Goal: Ask a question

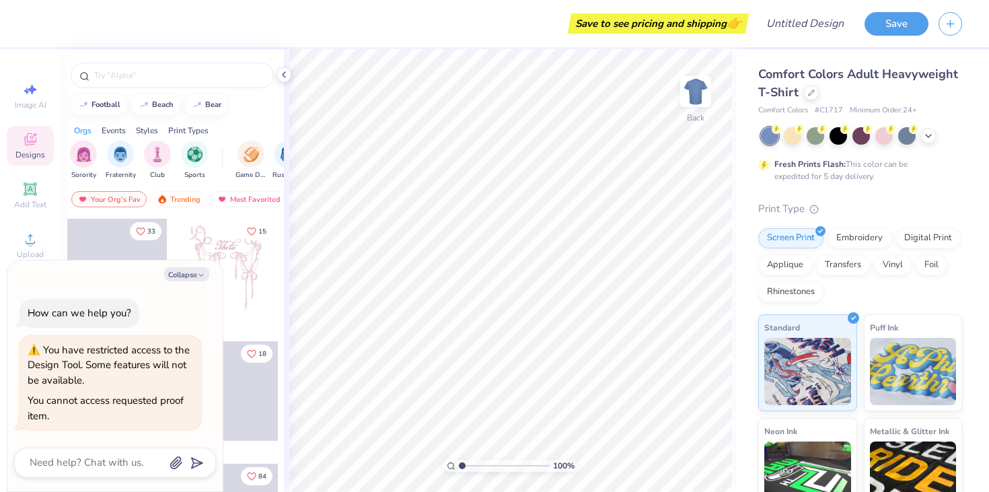
scroll to position [15, 0]
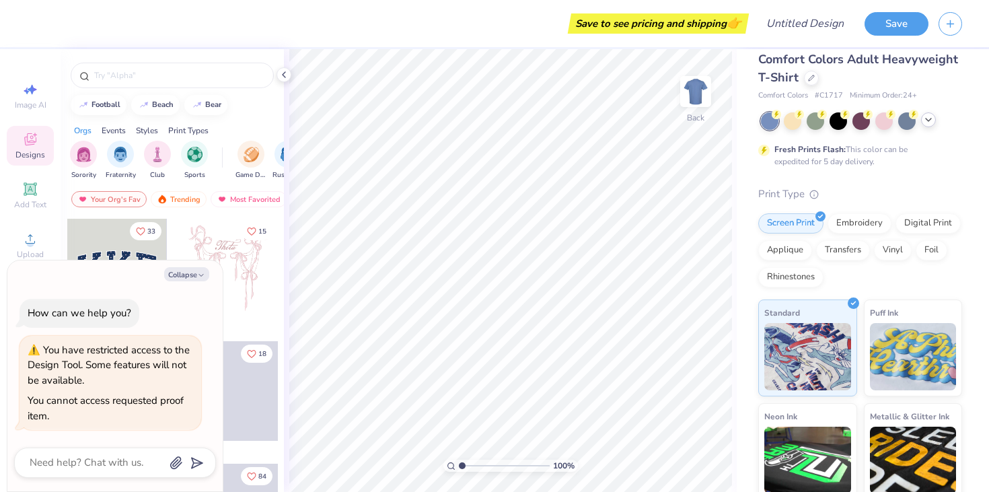
click at [928, 122] on icon at bounding box center [928, 119] width 11 height 11
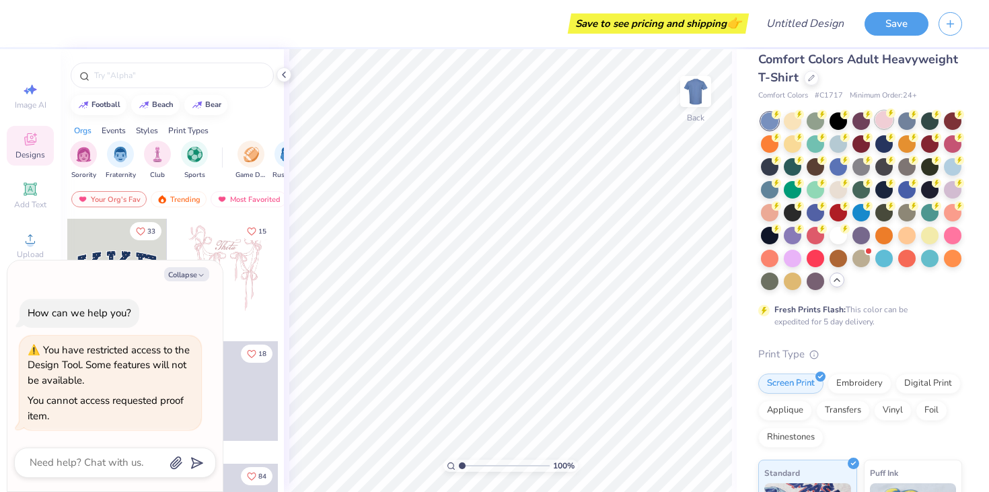
click at [884, 122] on div at bounding box center [884, 119] width 17 height 17
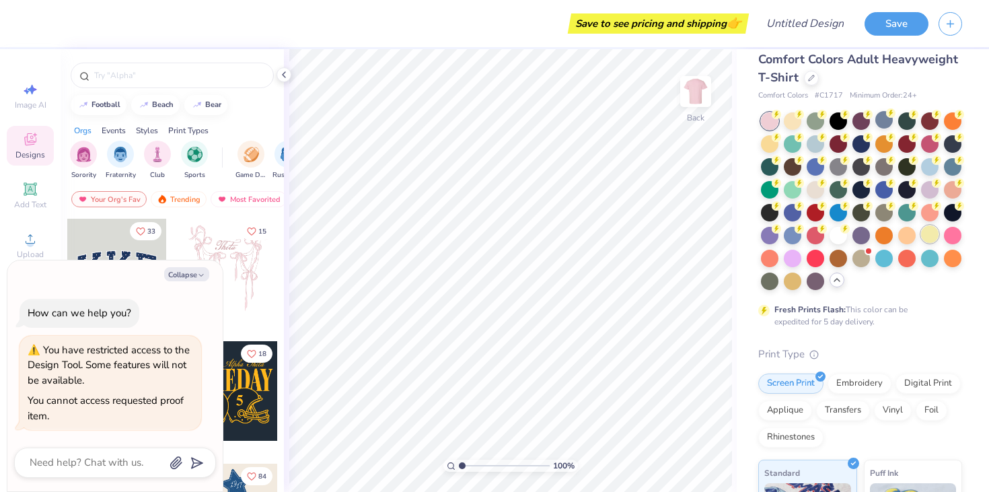
click at [933, 228] on div at bounding box center [929, 233] width 17 height 17
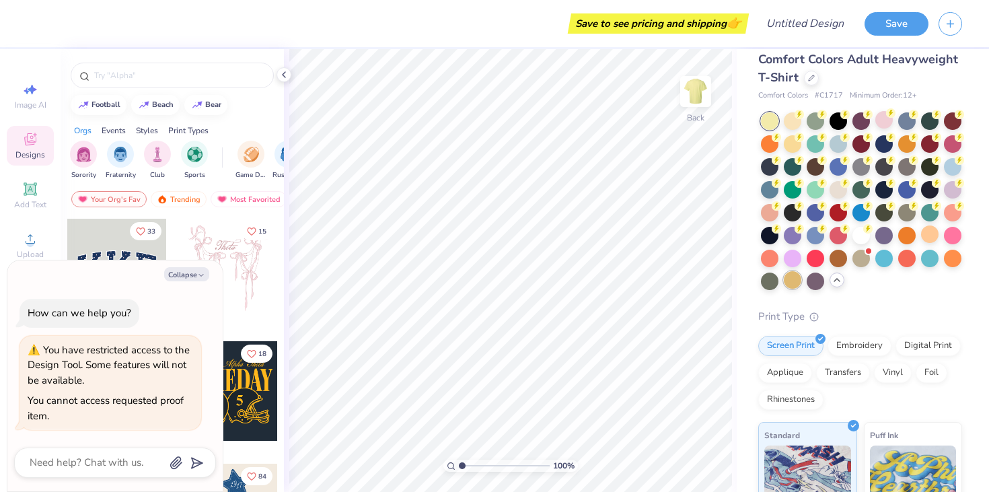
click at [798, 274] on div at bounding box center [792, 279] width 17 height 17
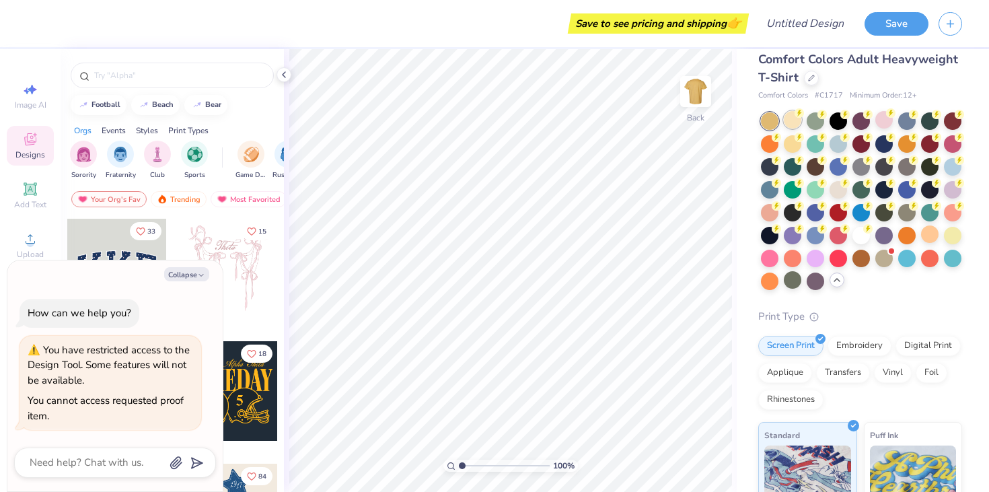
click at [791, 129] on div at bounding box center [792, 119] width 17 height 17
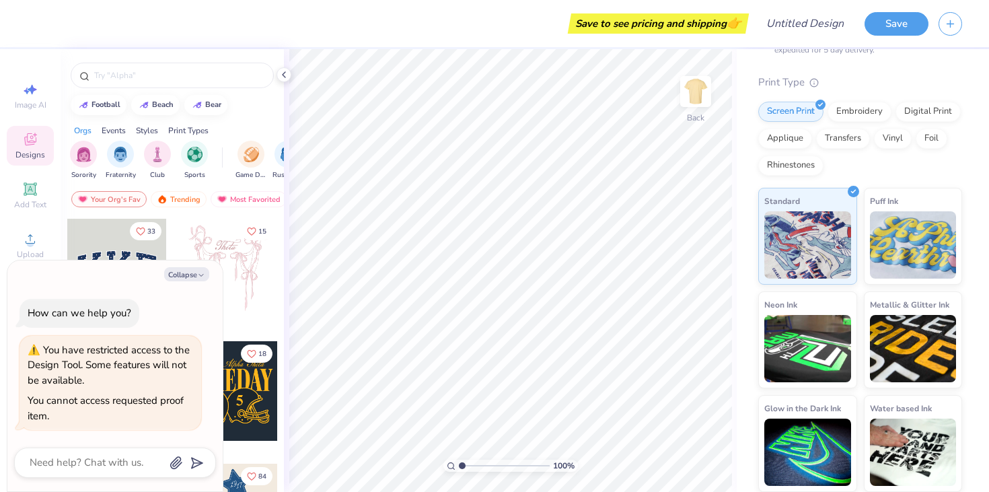
scroll to position [0, 0]
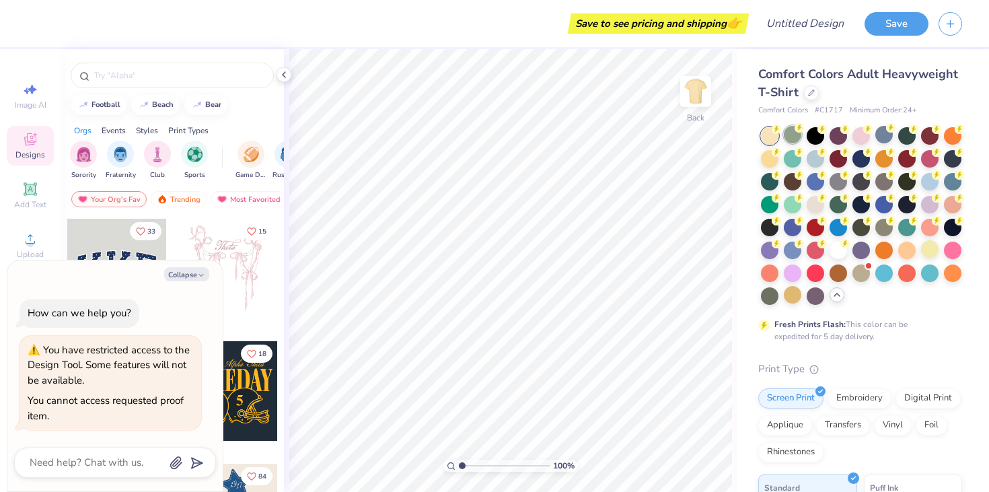
click at [798, 137] on div at bounding box center [792, 134] width 17 height 17
click at [789, 143] on div at bounding box center [792, 134] width 17 height 17
click at [928, 242] on div at bounding box center [929, 248] width 17 height 17
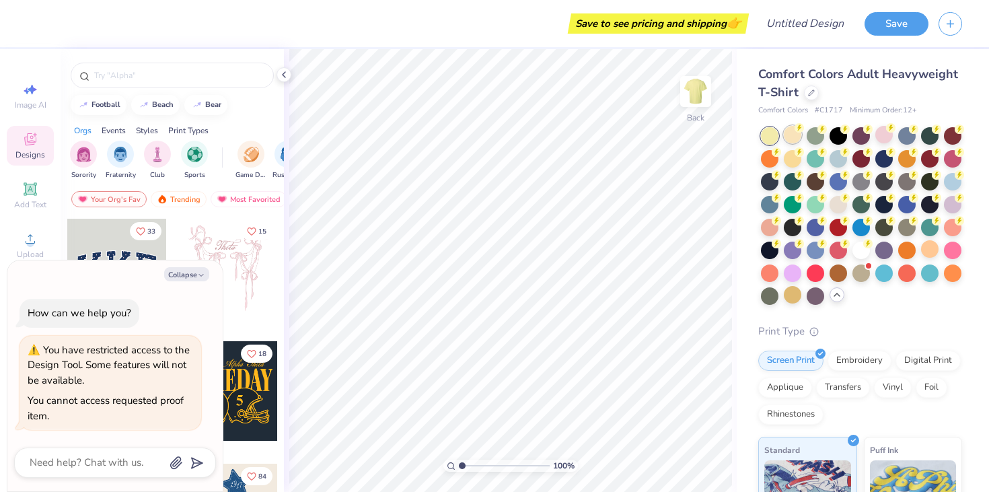
click at [792, 135] on div at bounding box center [792, 134] width 17 height 17
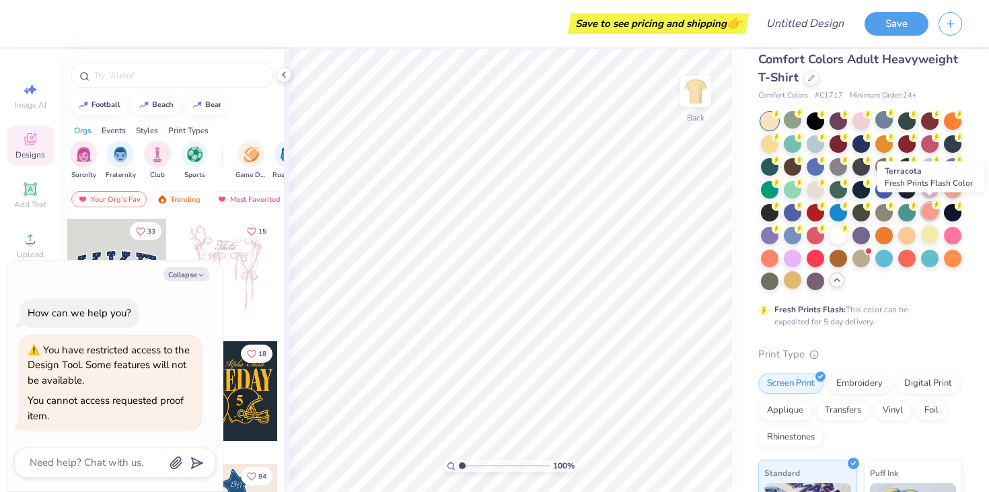
scroll to position [17, 0]
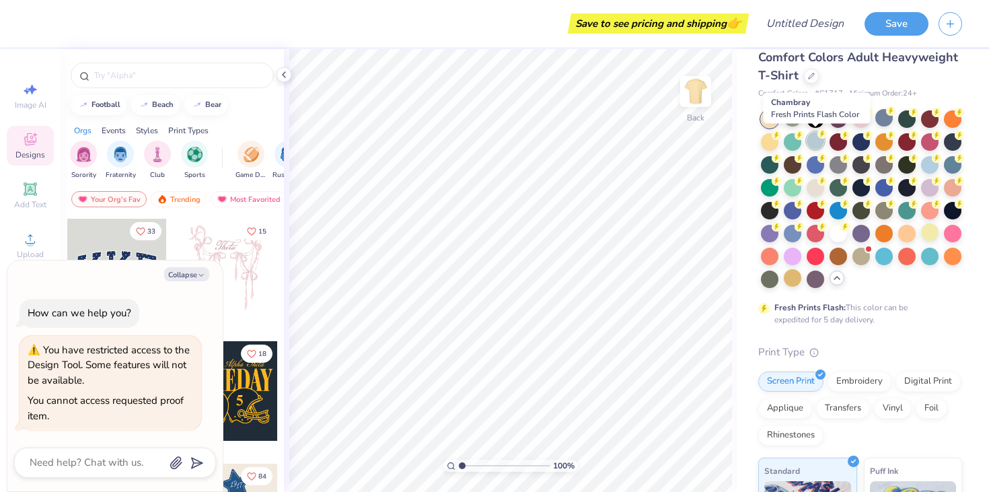
click at [814, 143] on div at bounding box center [815, 140] width 17 height 17
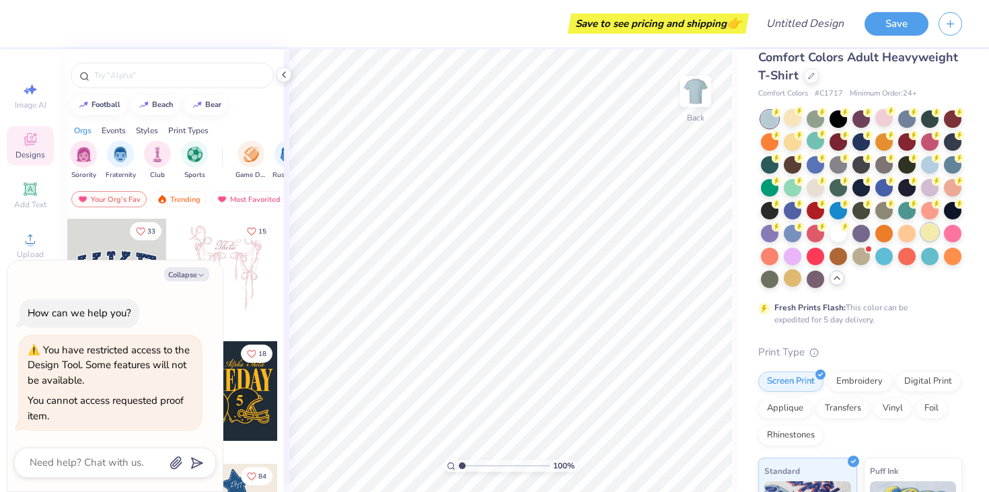
click at [929, 230] on div at bounding box center [929, 231] width 17 height 17
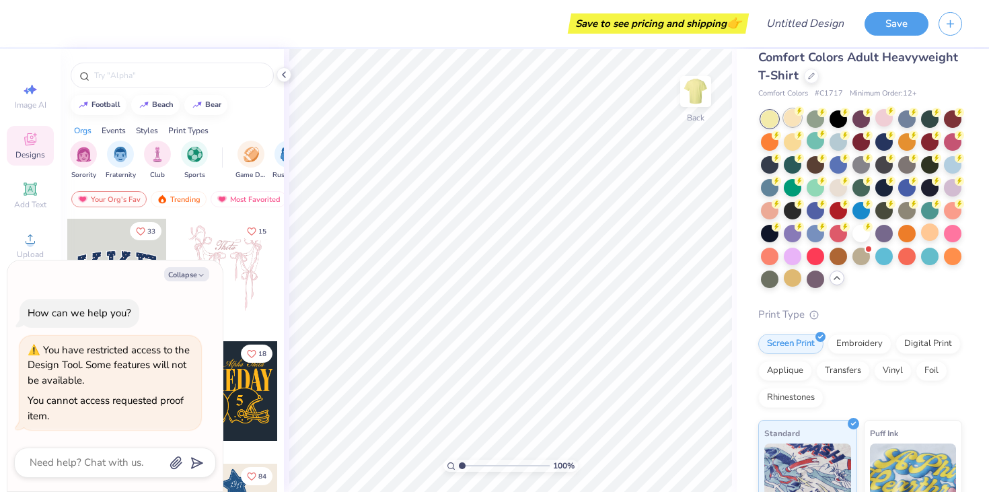
click at [787, 116] on div at bounding box center [792, 117] width 17 height 17
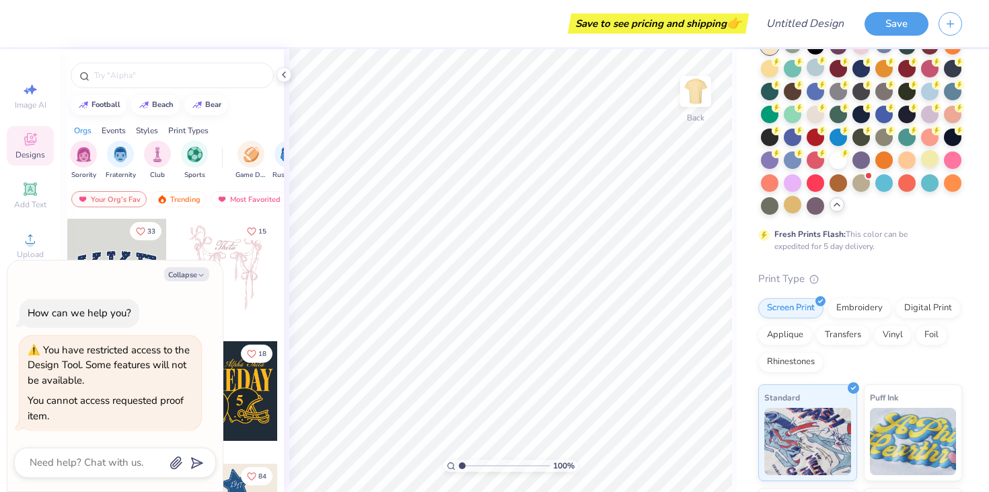
scroll to position [92, 0]
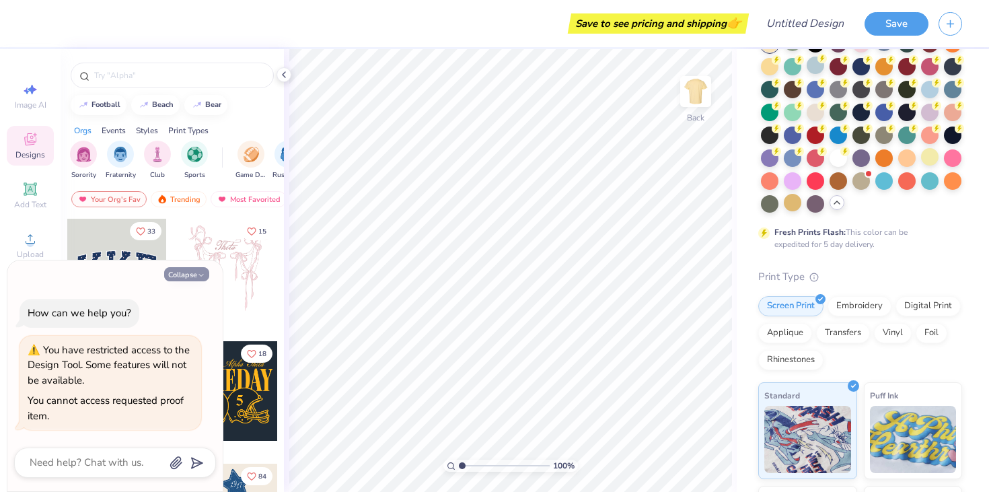
click at [205, 269] on button "Collapse" at bounding box center [186, 274] width 45 height 14
type textarea "x"
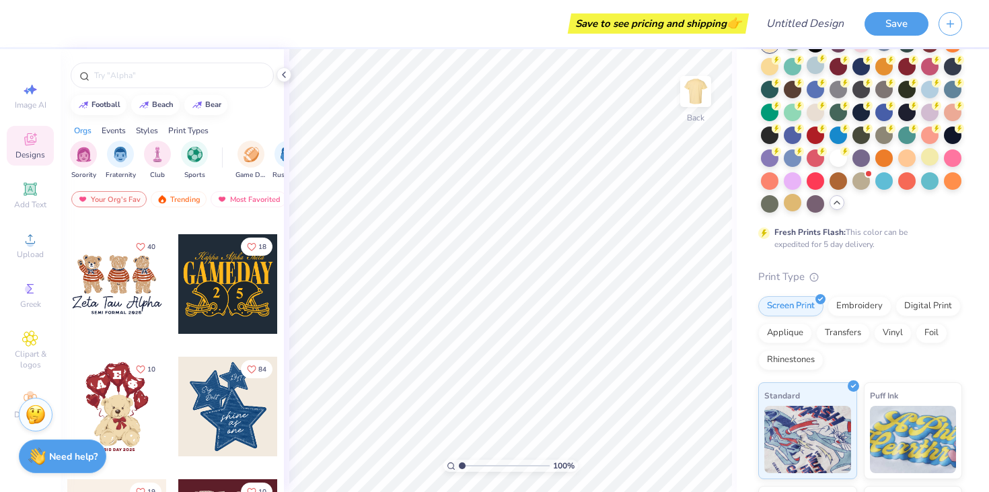
scroll to position [42, 0]
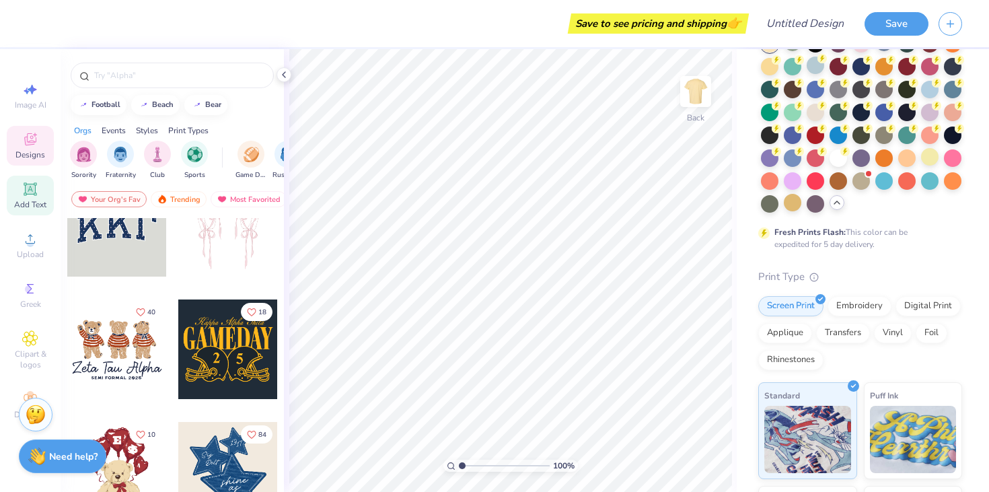
click at [31, 182] on icon at bounding box center [30, 189] width 16 height 16
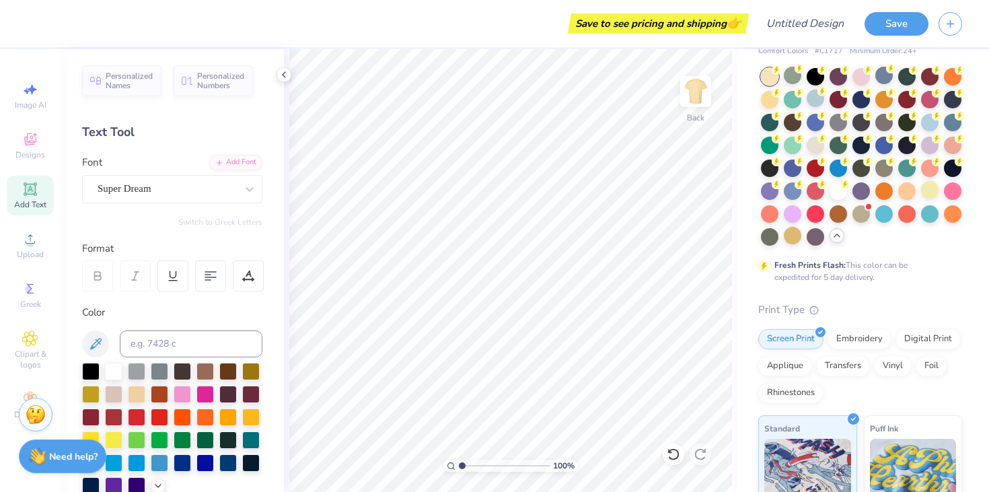
scroll to position [0, 0]
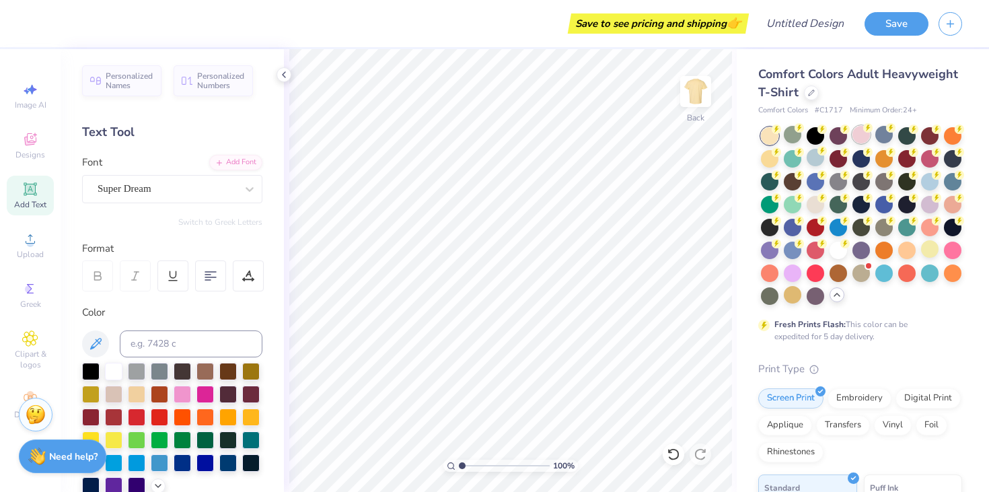
click at [864, 135] on div at bounding box center [861, 134] width 17 height 17
click at [794, 137] on div at bounding box center [792, 134] width 17 height 17
click at [818, 201] on icon at bounding box center [822, 196] width 9 height 9
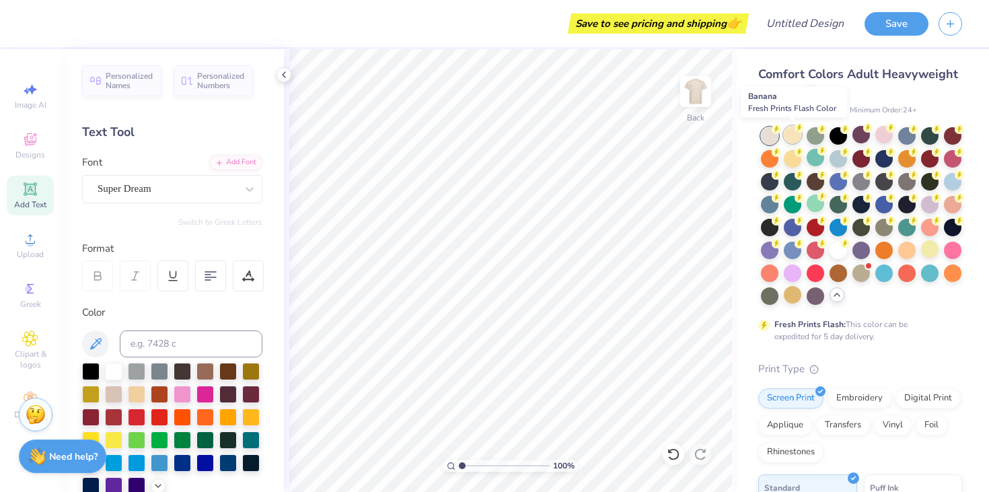
click at [791, 135] on div at bounding box center [792, 134] width 17 height 17
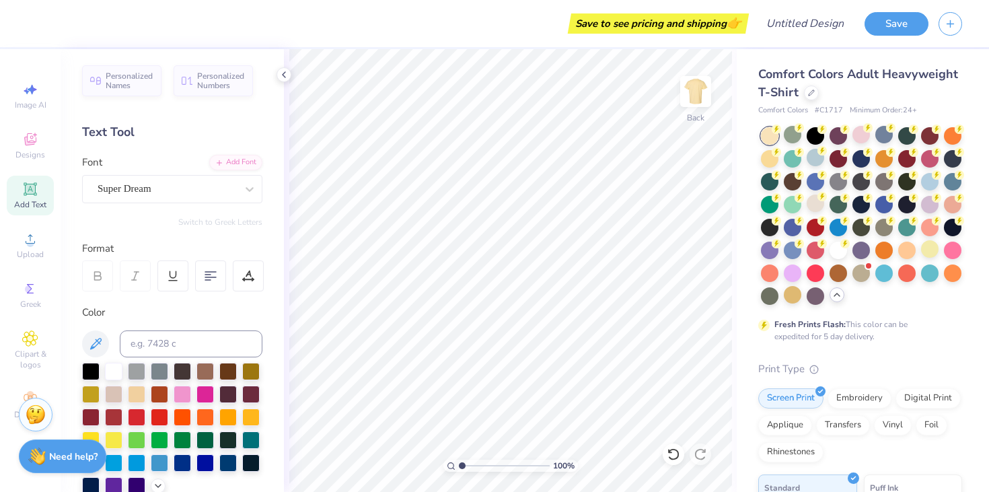
click at [767, 135] on div at bounding box center [769, 135] width 17 height 17
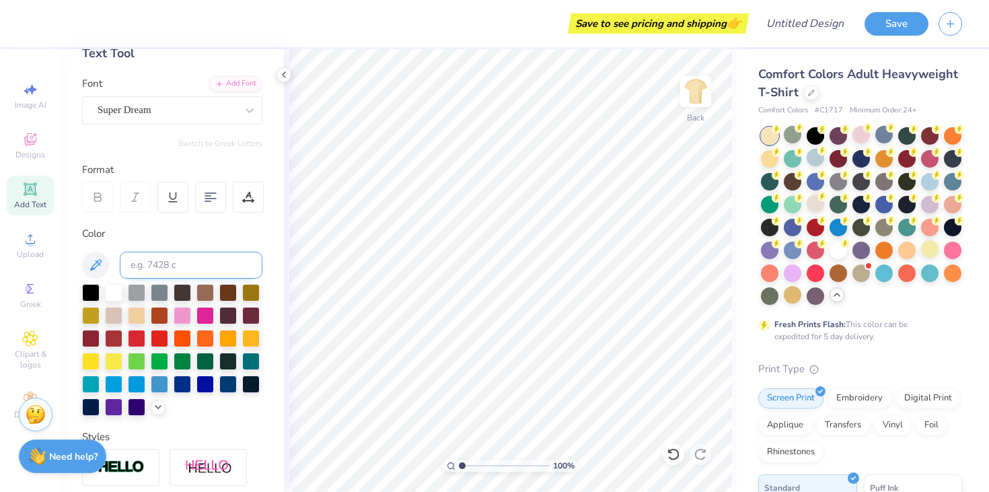
scroll to position [59, 0]
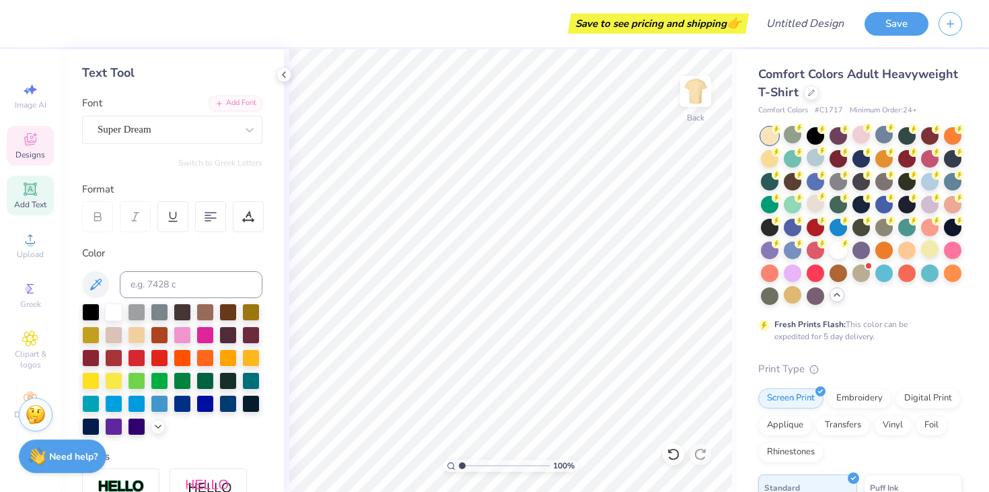
click at [33, 141] on icon at bounding box center [30, 139] width 16 height 16
